Goal: Task Accomplishment & Management: Manage account settings

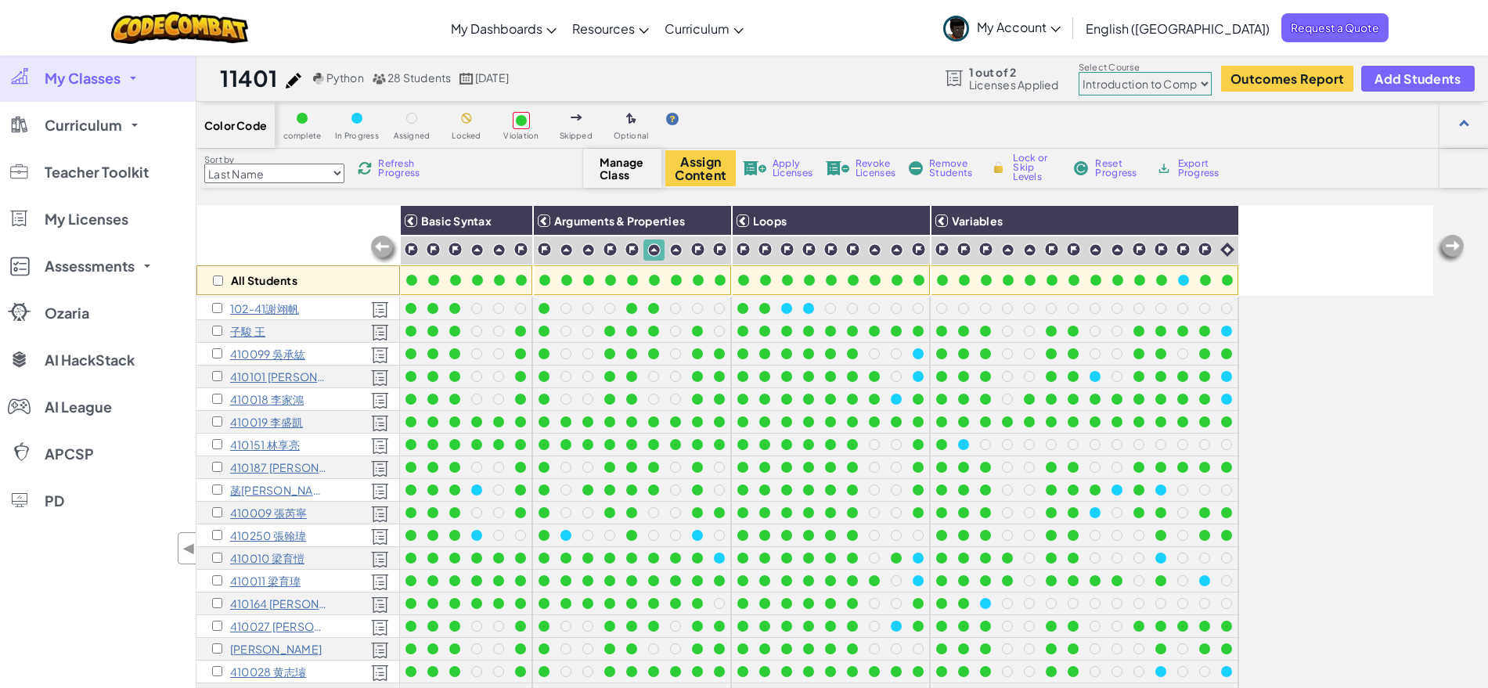
select select "560f1a9f22961295f9427742"
click at [592, 280] on div at bounding box center [588, 280] width 11 height 11
click at [589, 281] on div at bounding box center [588, 280] width 11 height 11
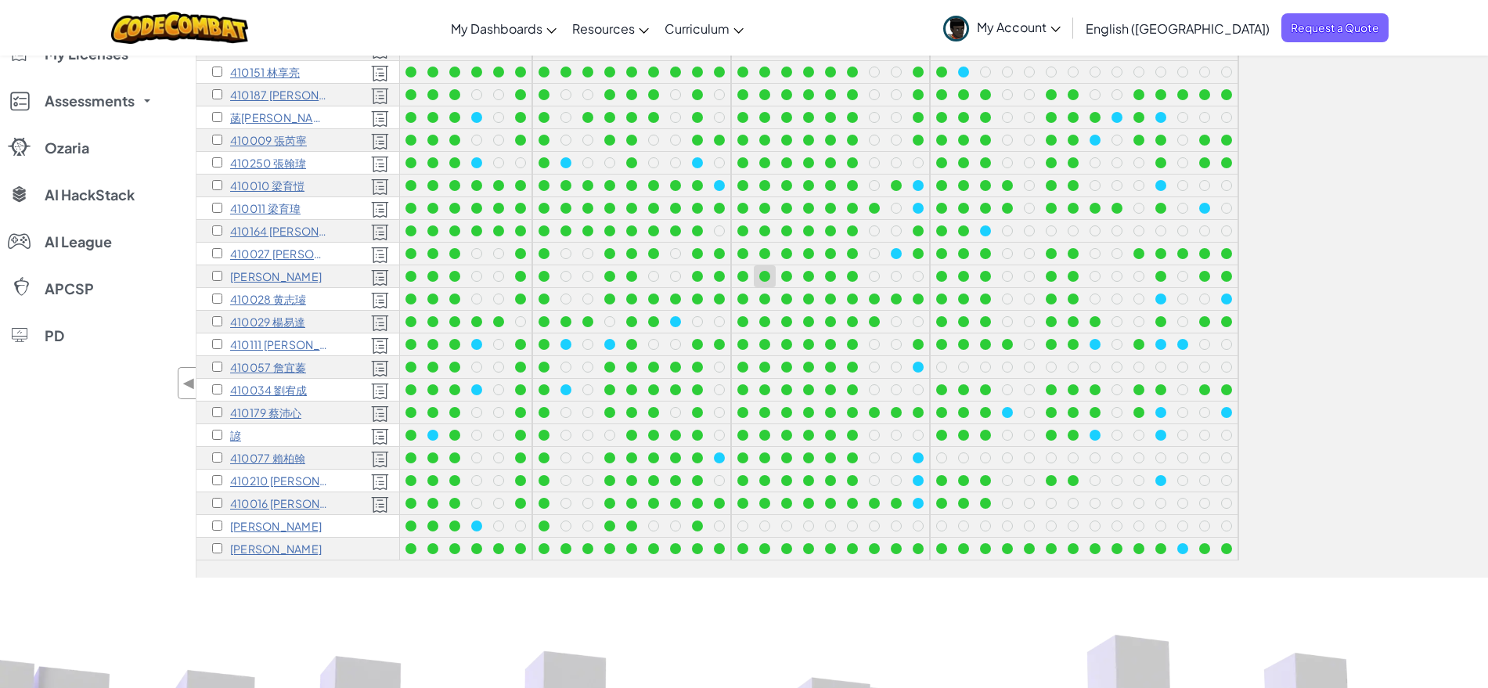
scroll to position [489, 0]
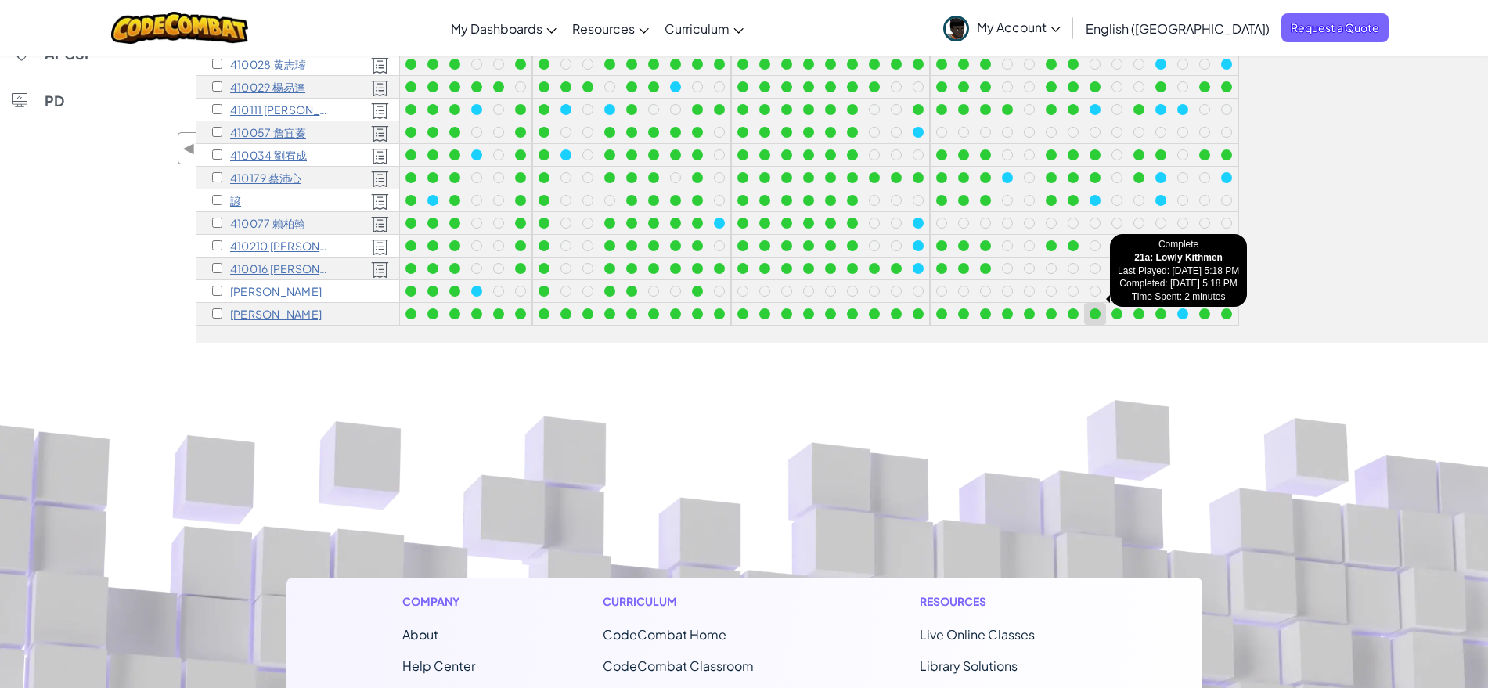
click at [1093, 308] on div at bounding box center [1095, 313] width 11 height 11
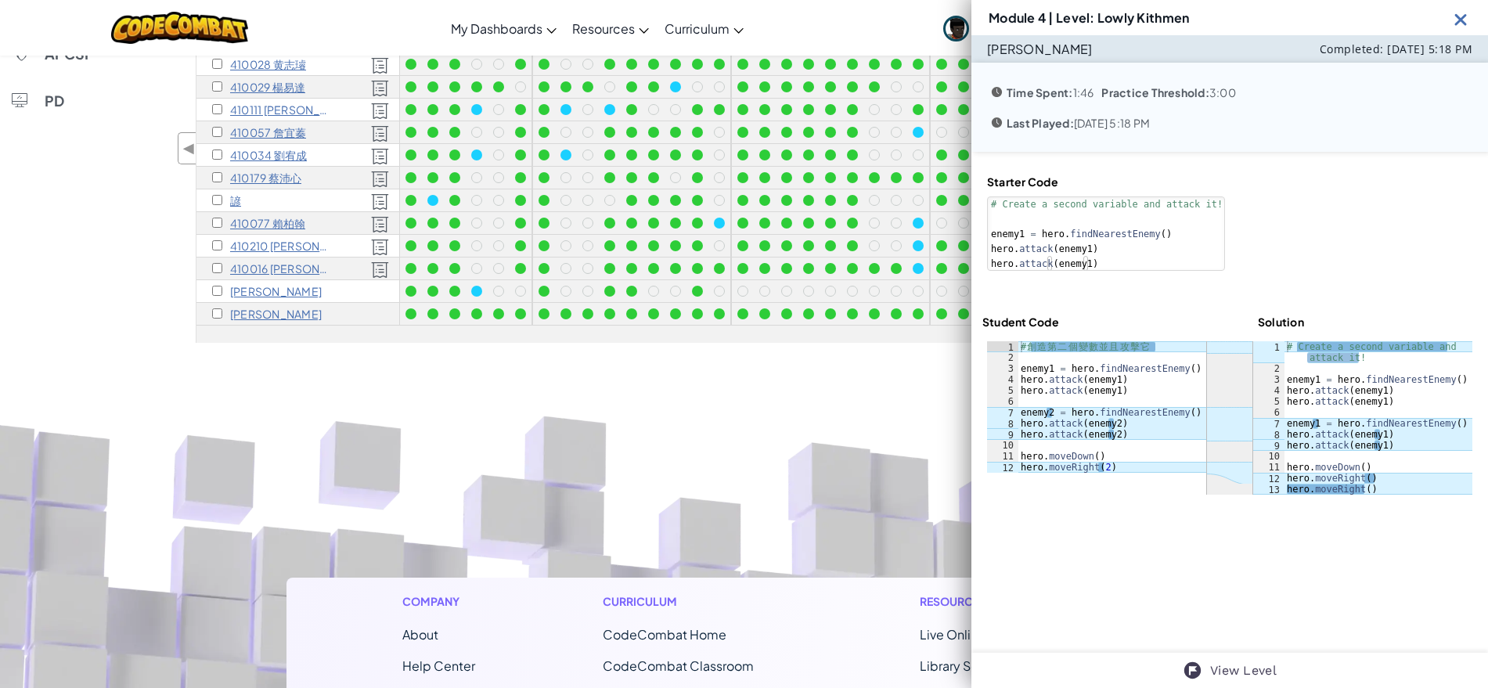
click at [1462, 18] on img at bounding box center [1461, 19] width 20 height 20
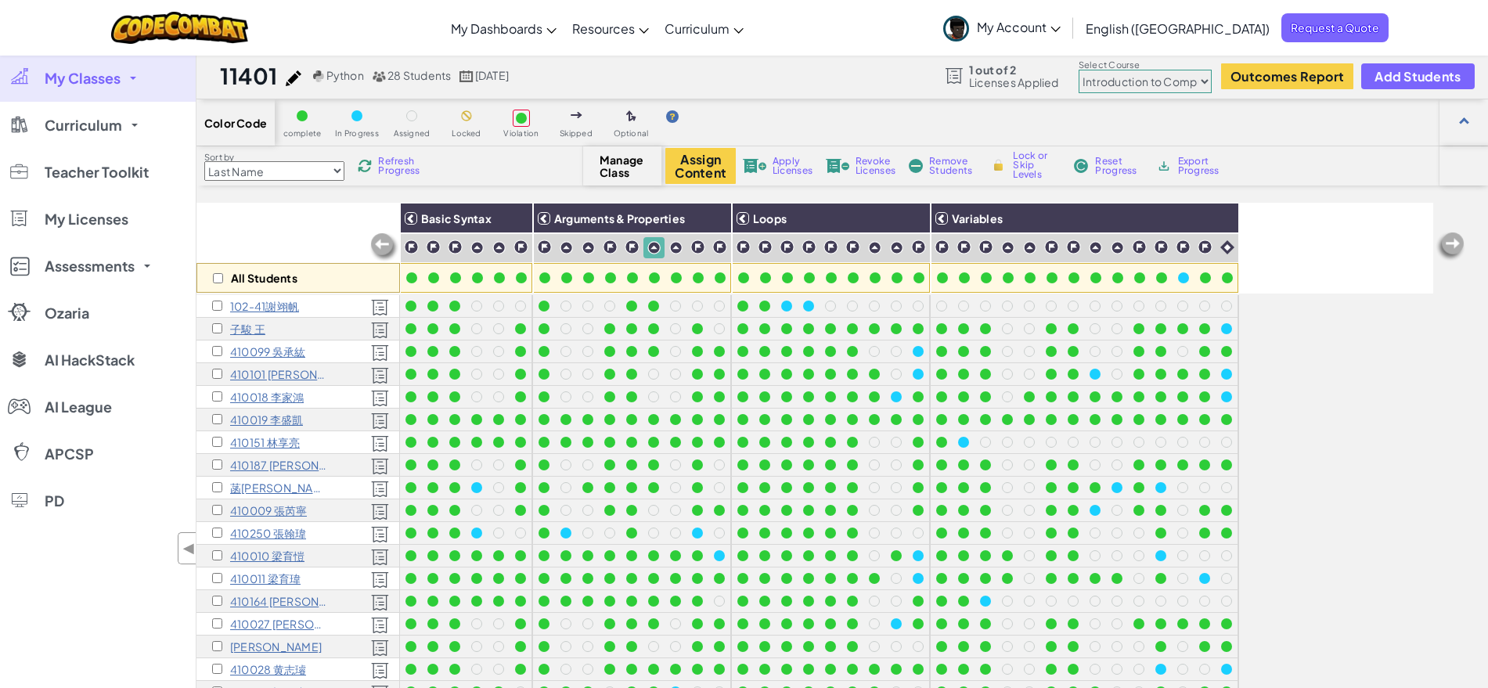
scroll to position [0, 0]
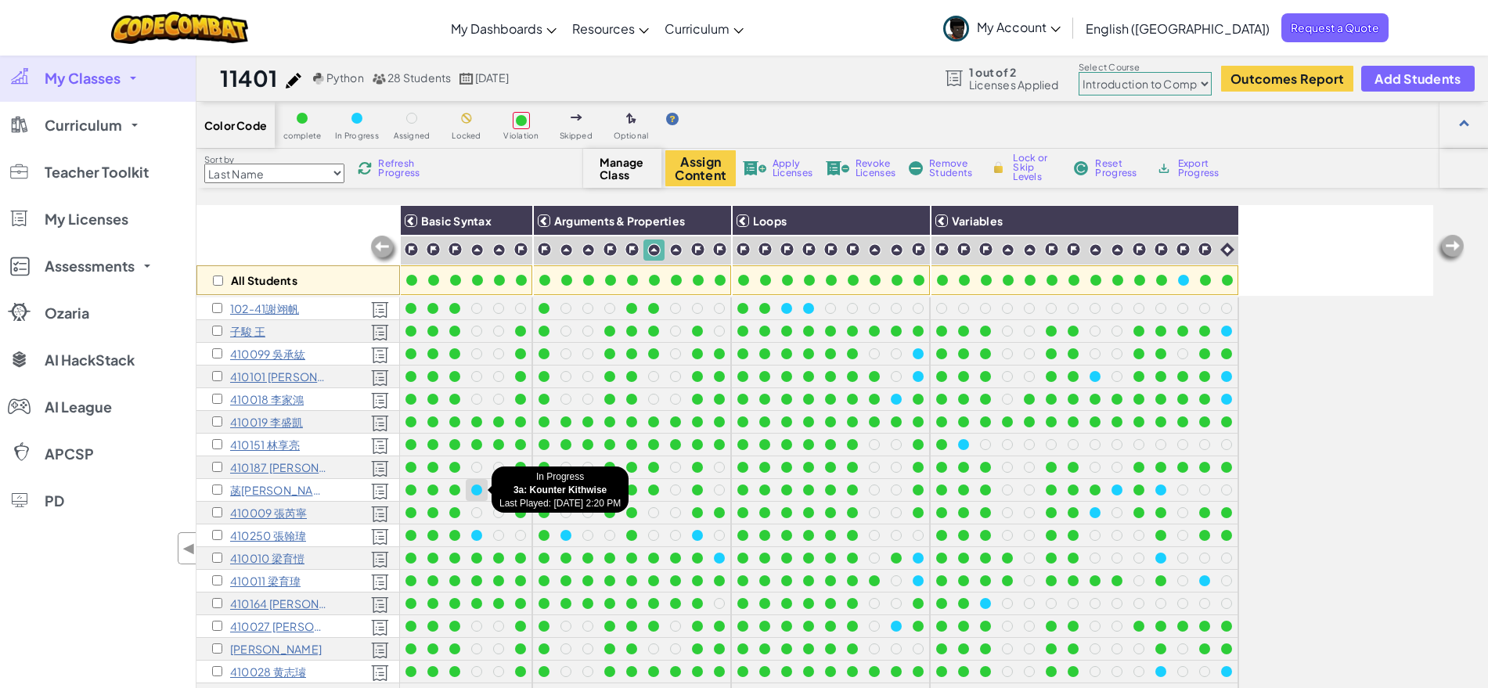
click at [474, 492] on div at bounding box center [476, 490] width 11 height 11
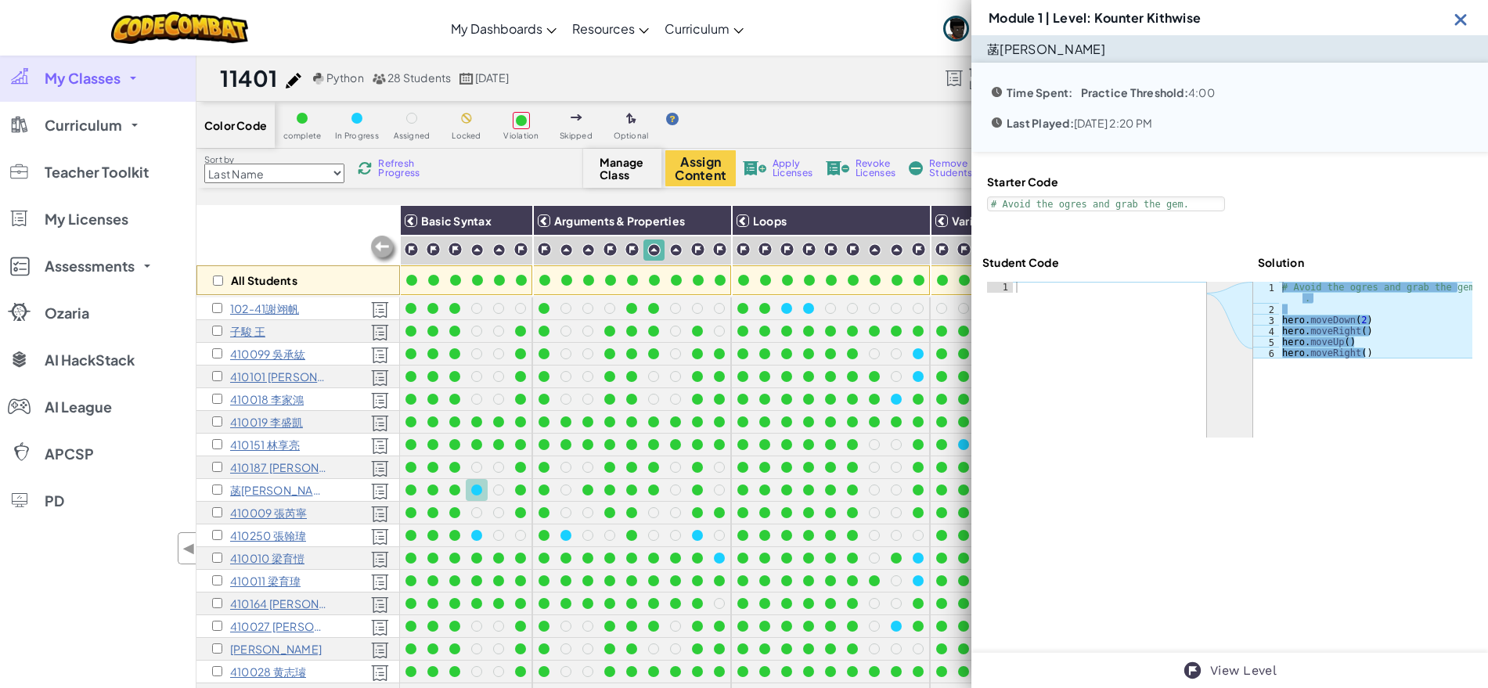
type textarea "# Avoid the ogres and grab the gem."
click at [1466, 15] on img at bounding box center [1461, 19] width 20 height 20
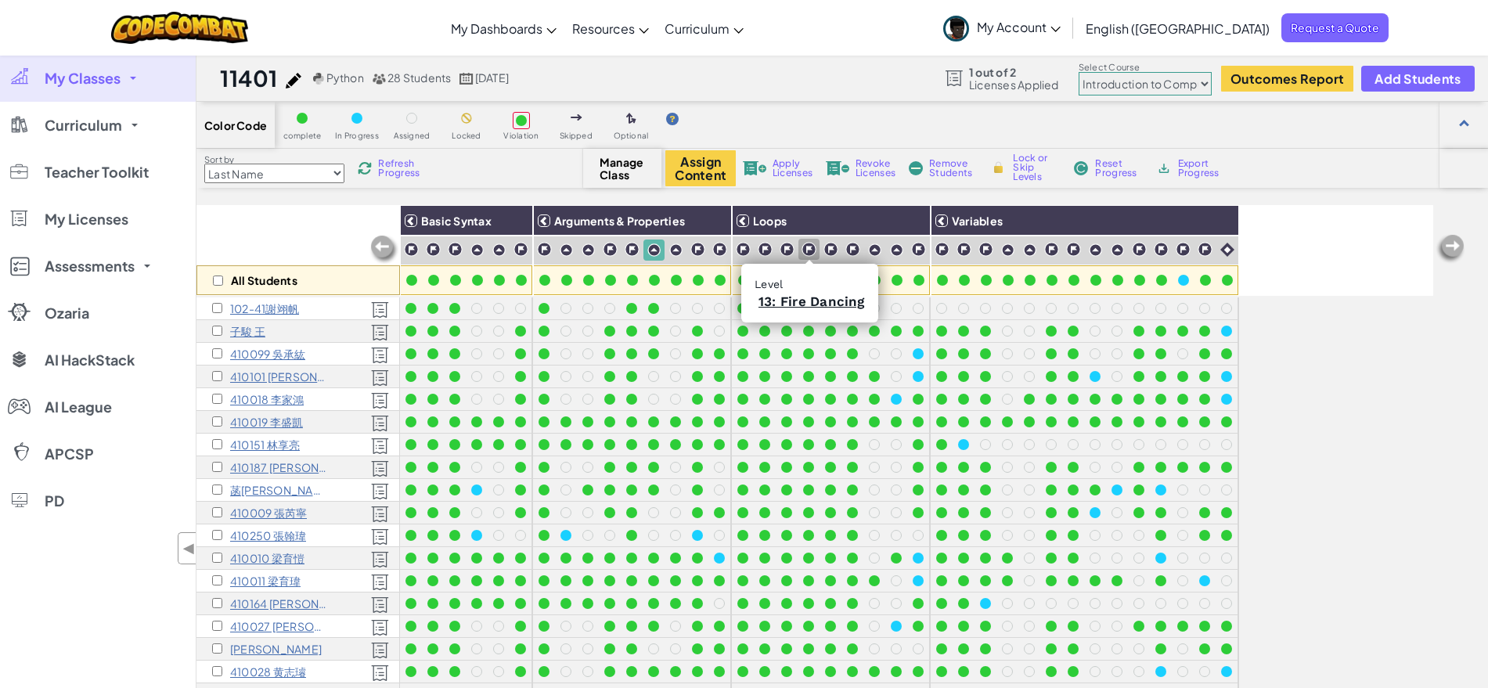
click at [805, 251] on img at bounding box center [809, 249] width 15 height 15
click at [808, 250] on img at bounding box center [809, 249] width 15 height 15
click at [283, 218] on div "All Students" at bounding box center [298, 250] width 204 height 91
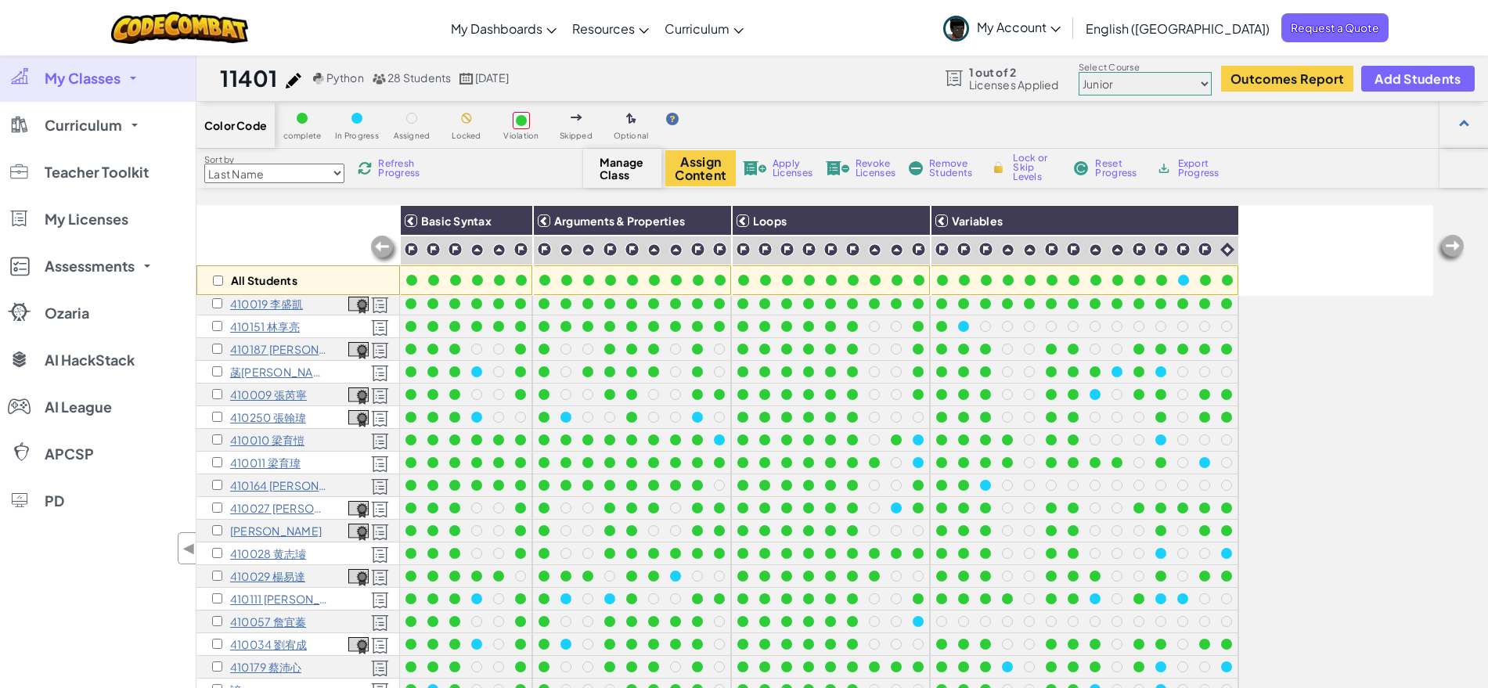
scroll to position [133, 0]
click at [762, 250] on img at bounding box center [765, 249] width 15 height 15
click at [762, 248] on img at bounding box center [765, 249] width 15 height 15
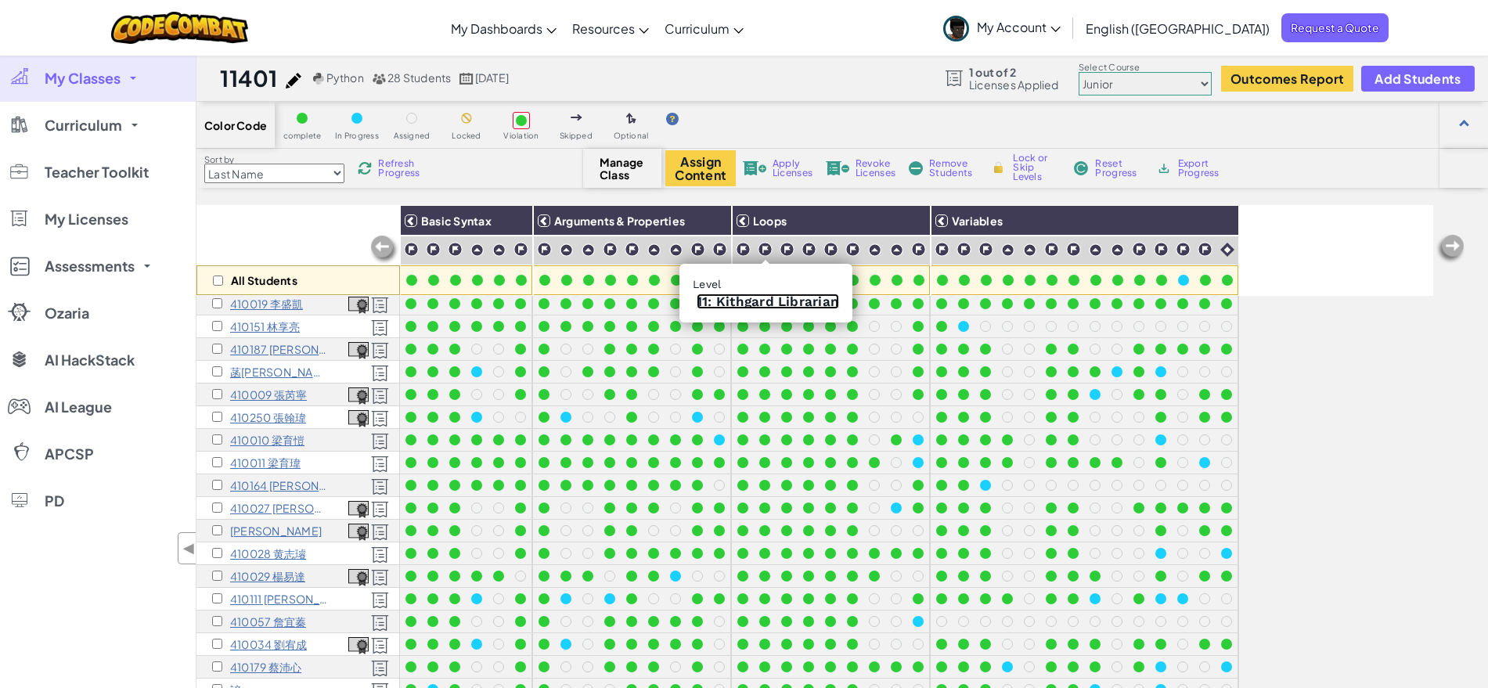
click at [777, 300] on link "11: Kithgard Librarian" at bounding box center [768, 302] width 142 height 16
click at [1061, 24] on span "My Account" at bounding box center [1019, 27] width 84 height 16
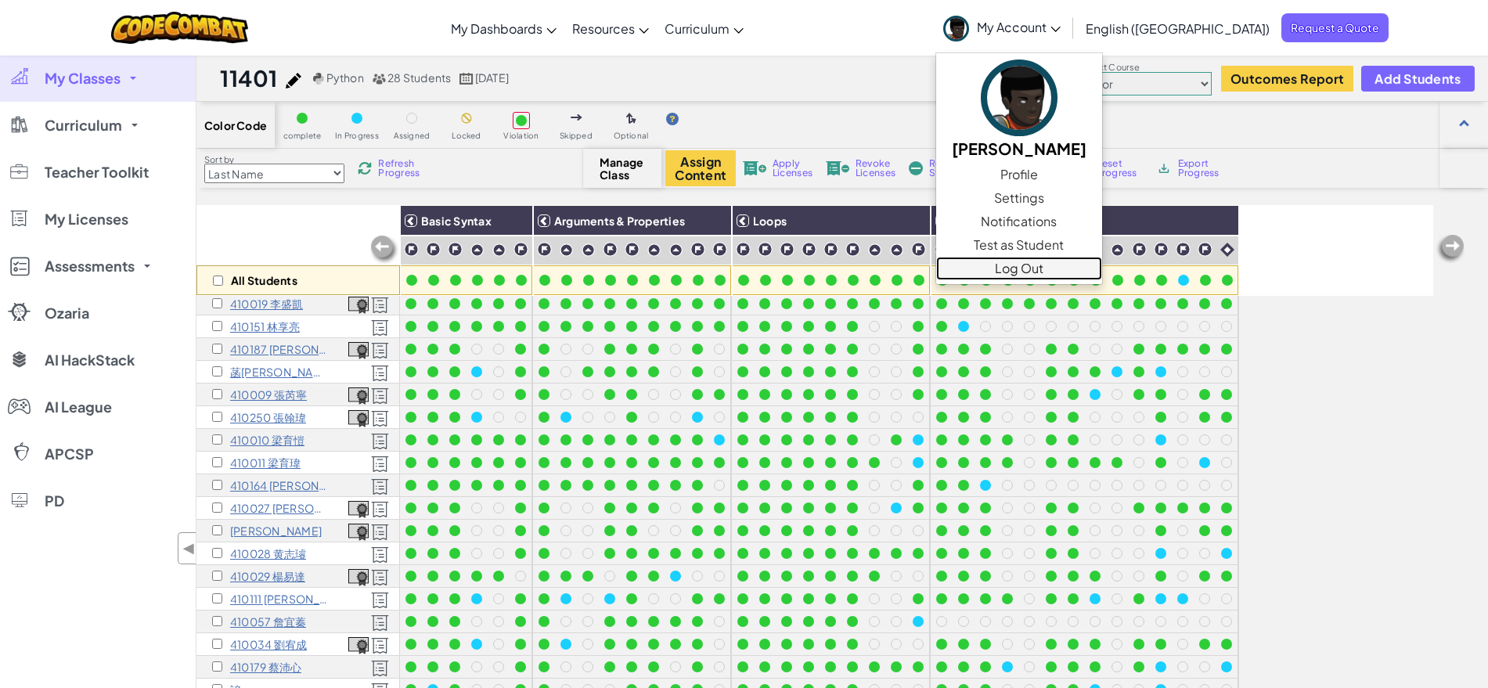
click at [1102, 266] on link "Log Out" at bounding box center [1019, 268] width 166 height 23
